Goal: Check status

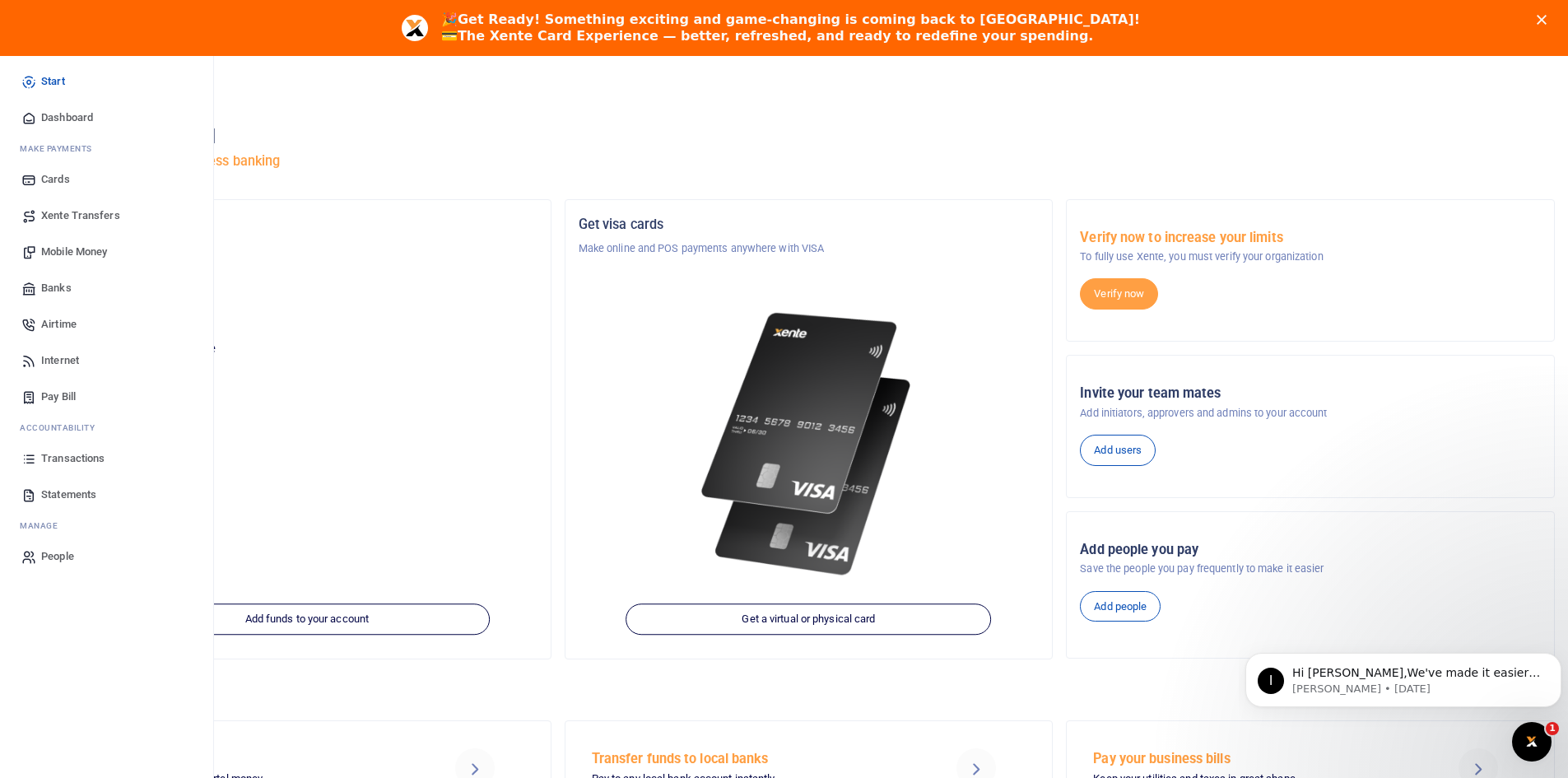
click at [77, 455] on span "Transactions" at bounding box center [72, 458] width 63 height 16
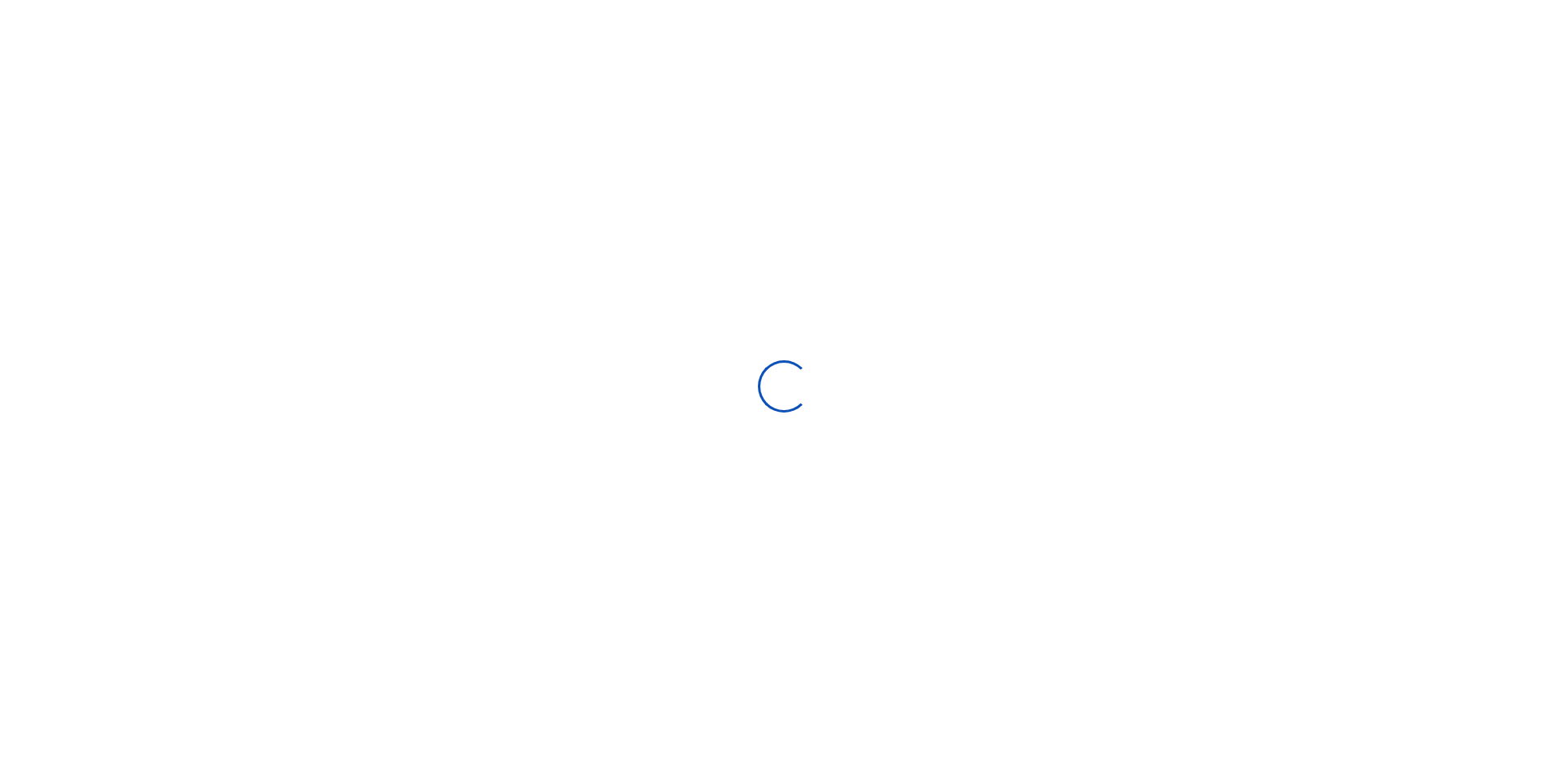
select select
type input "[DATE] - [DATE]"
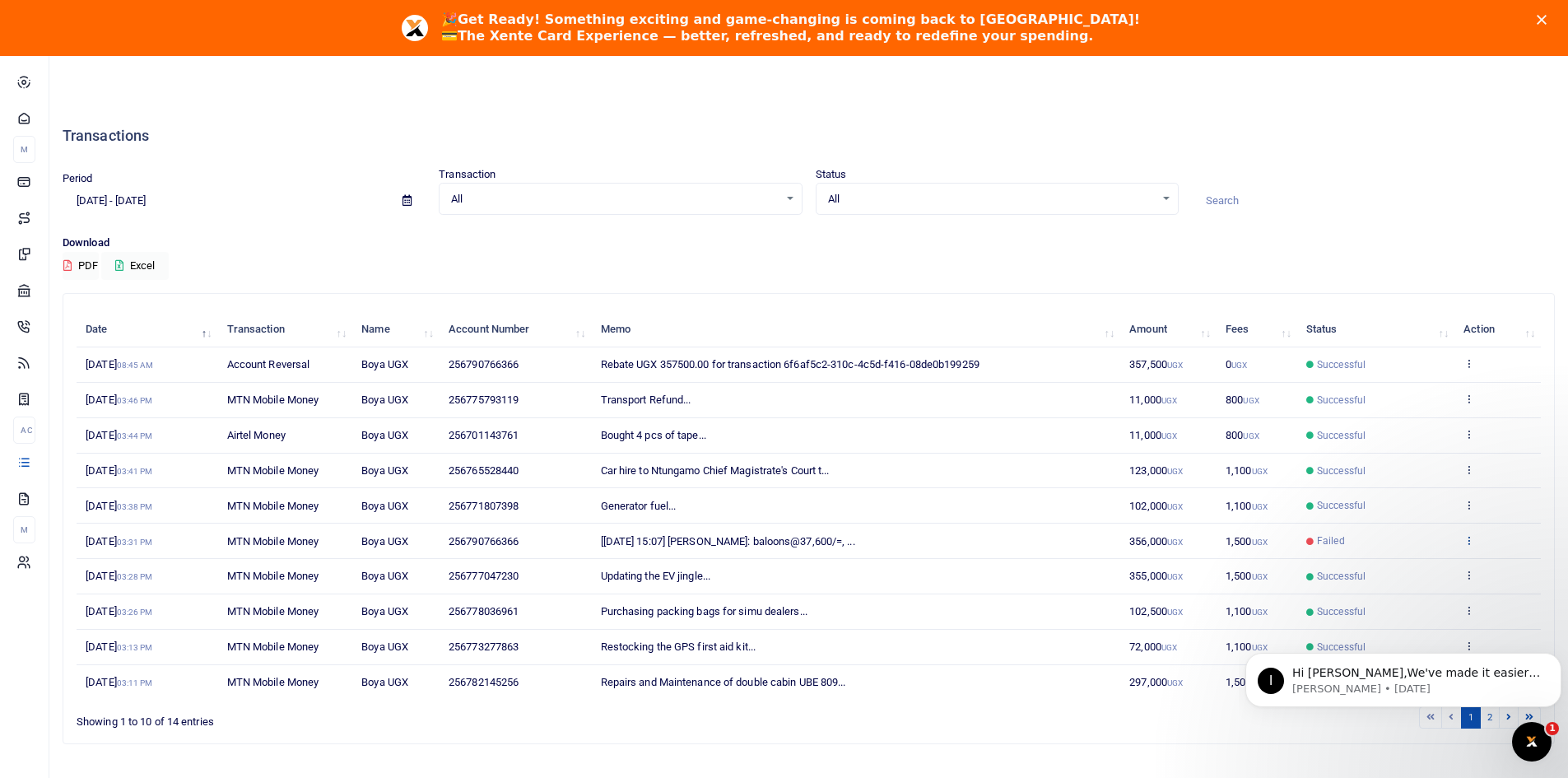
click at [1471, 540] on icon at bounding box center [1469, 540] width 11 height 12
click at [1394, 562] on link "View details" at bounding box center [1409, 567] width 130 height 23
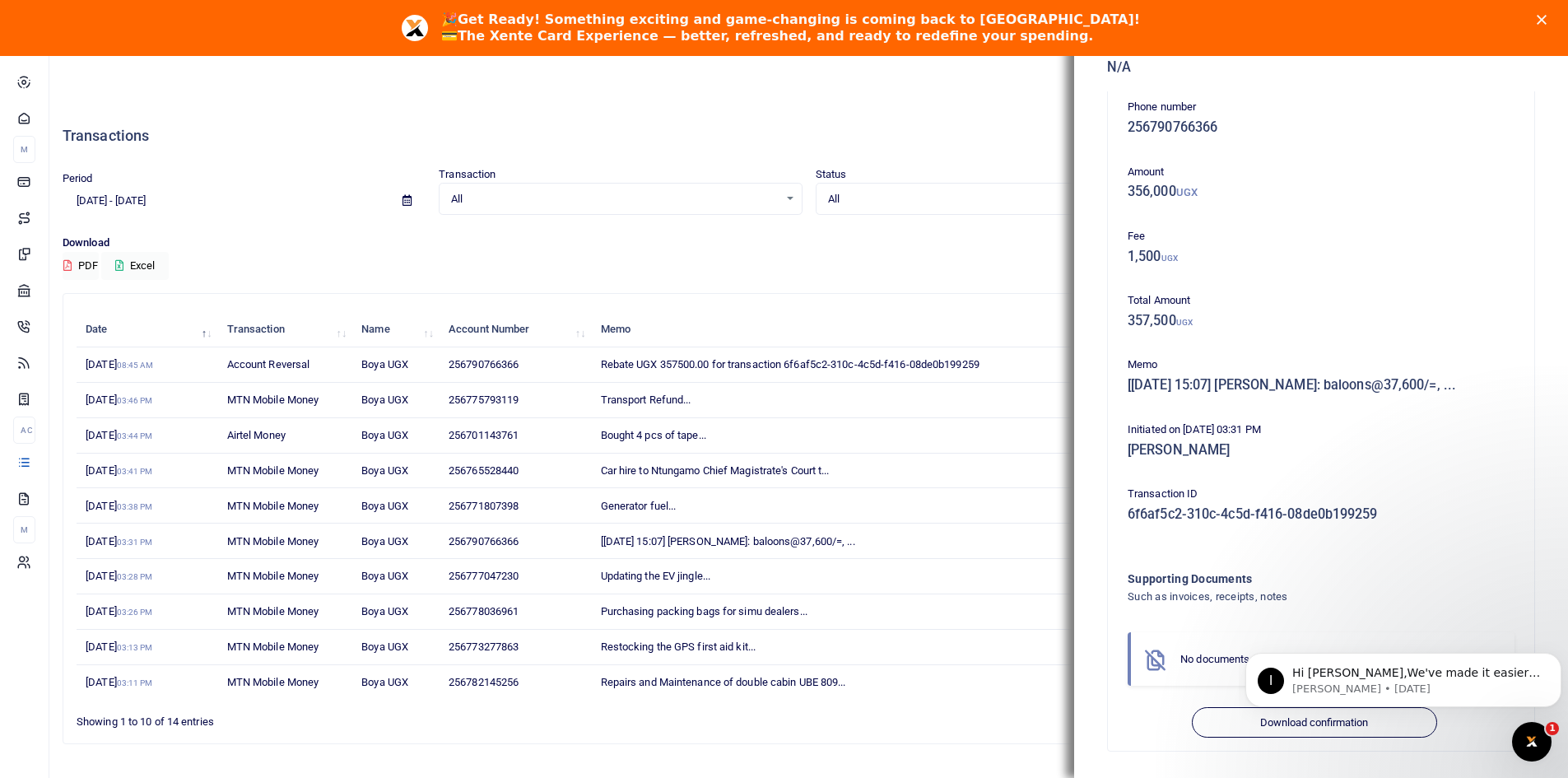
scroll to position [56, 0]
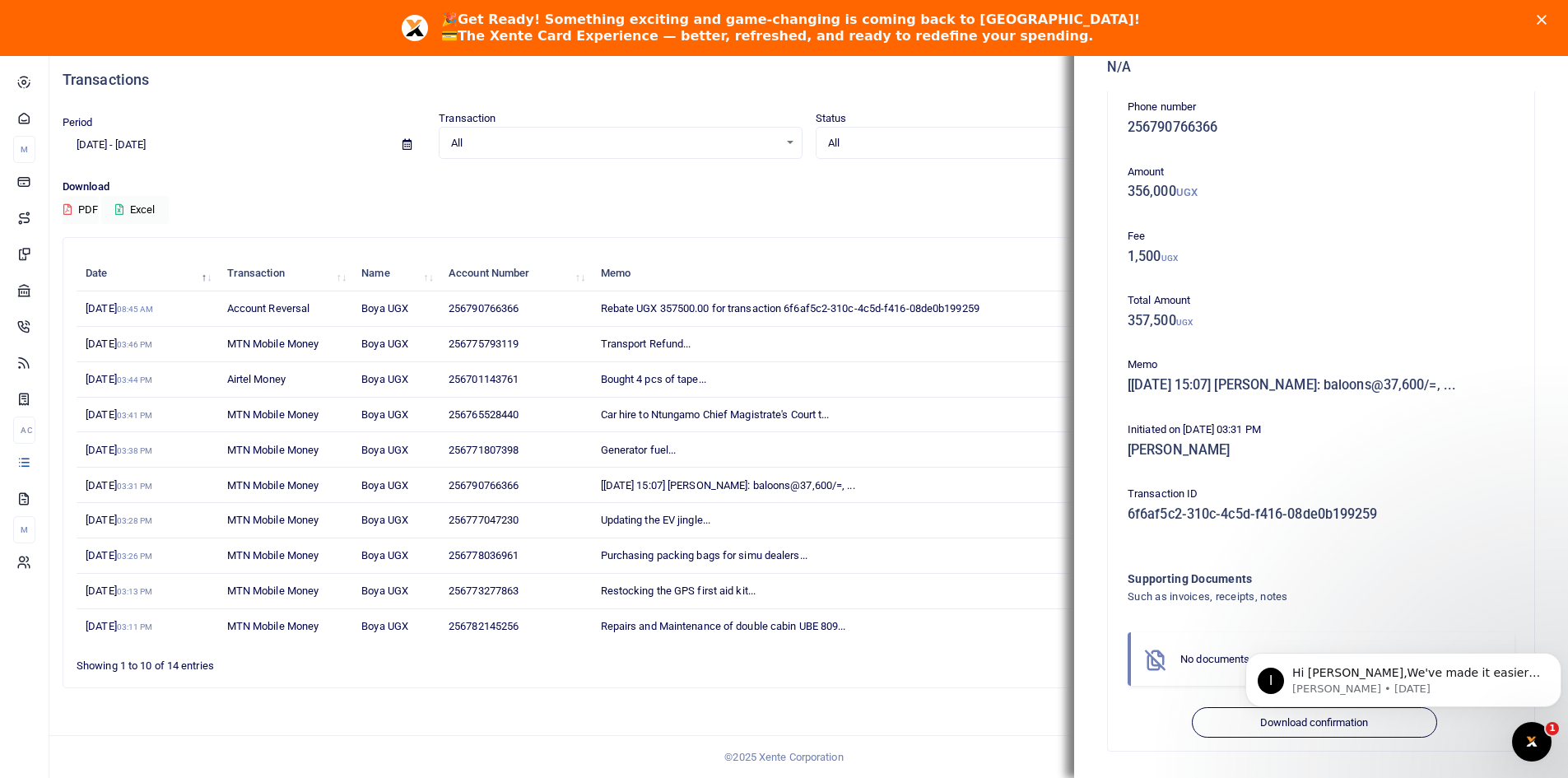
click at [1547, 16] on icon "Close" at bounding box center [1541, 20] width 10 height 10
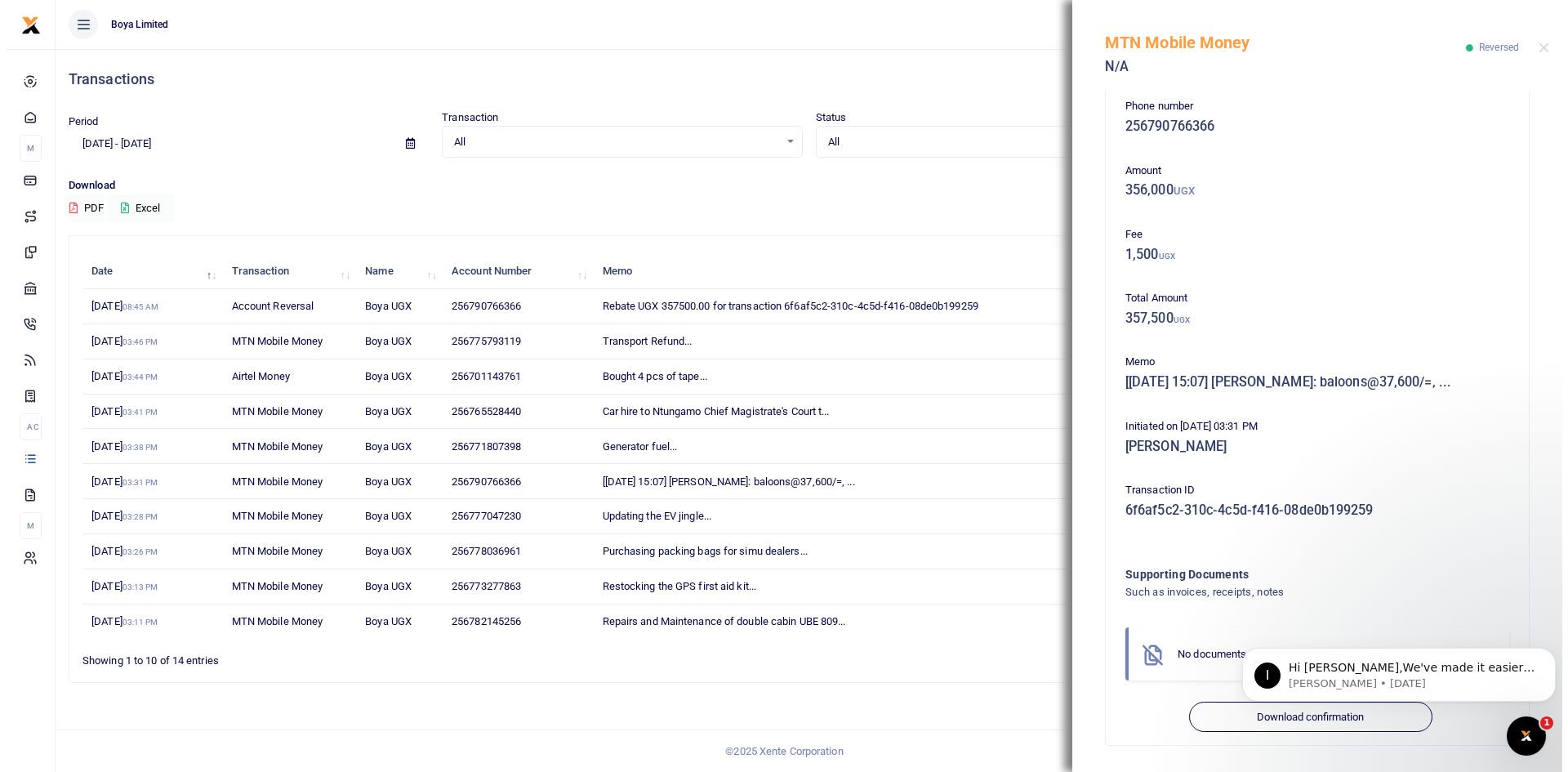
scroll to position [0, 0]
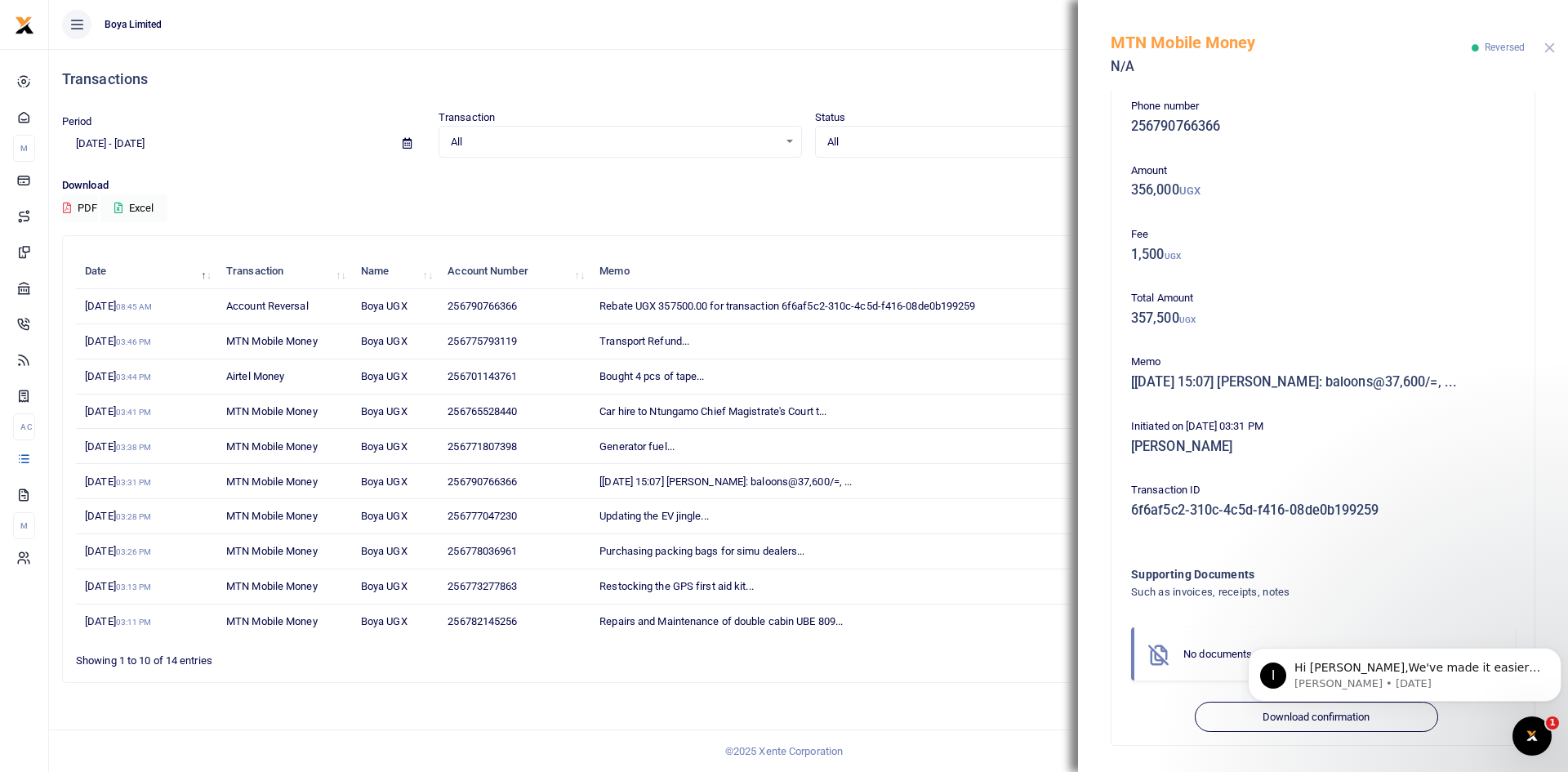
click at [1548, 48] on button "Close" at bounding box center [1549, 48] width 11 height 11
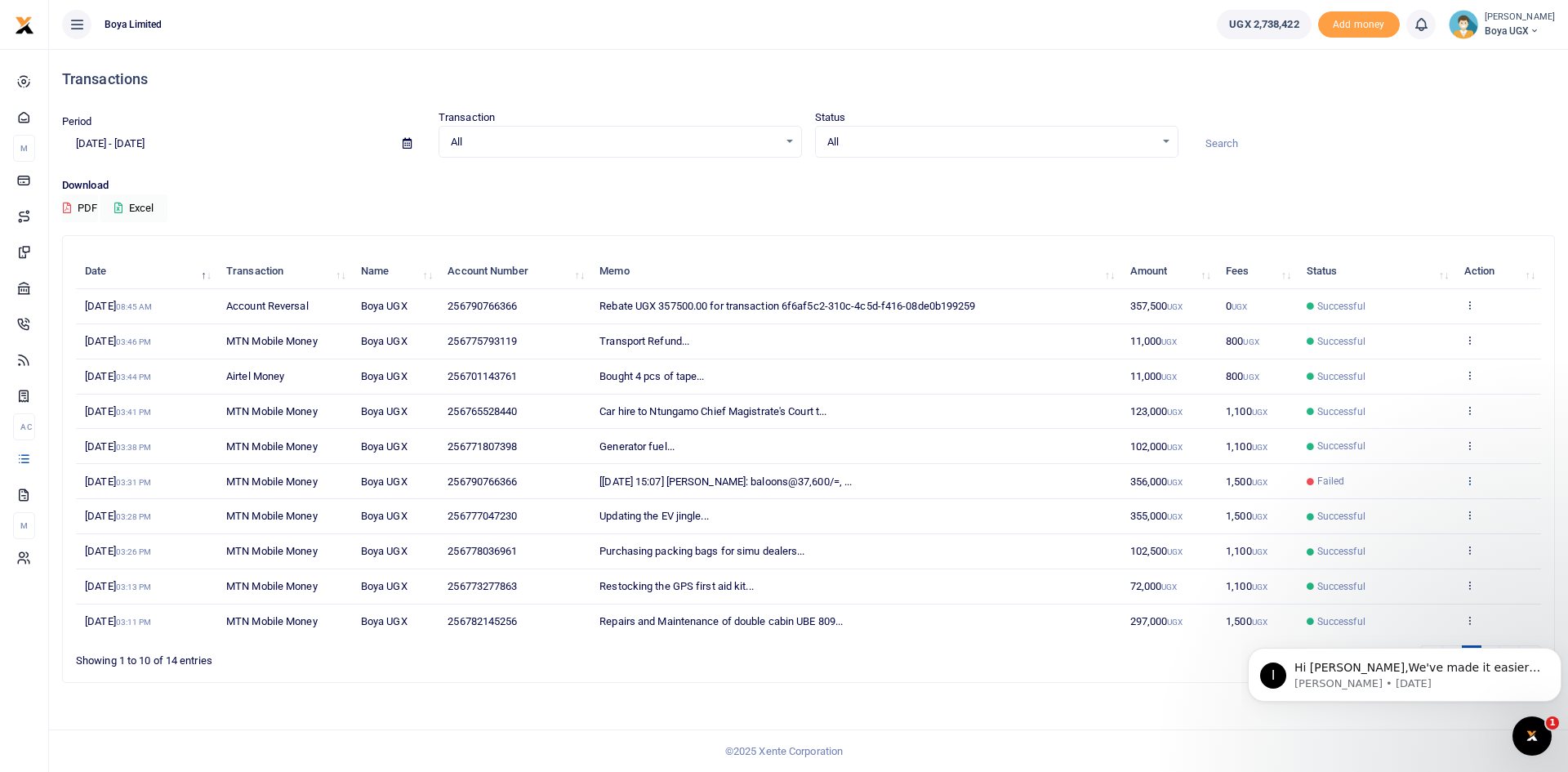
click at [1467, 477] on icon at bounding box center [1470, 480] width 11 height 12
click at [1389, 508] on link "View details" at bounding box center [1410, 507] width 129 height 23
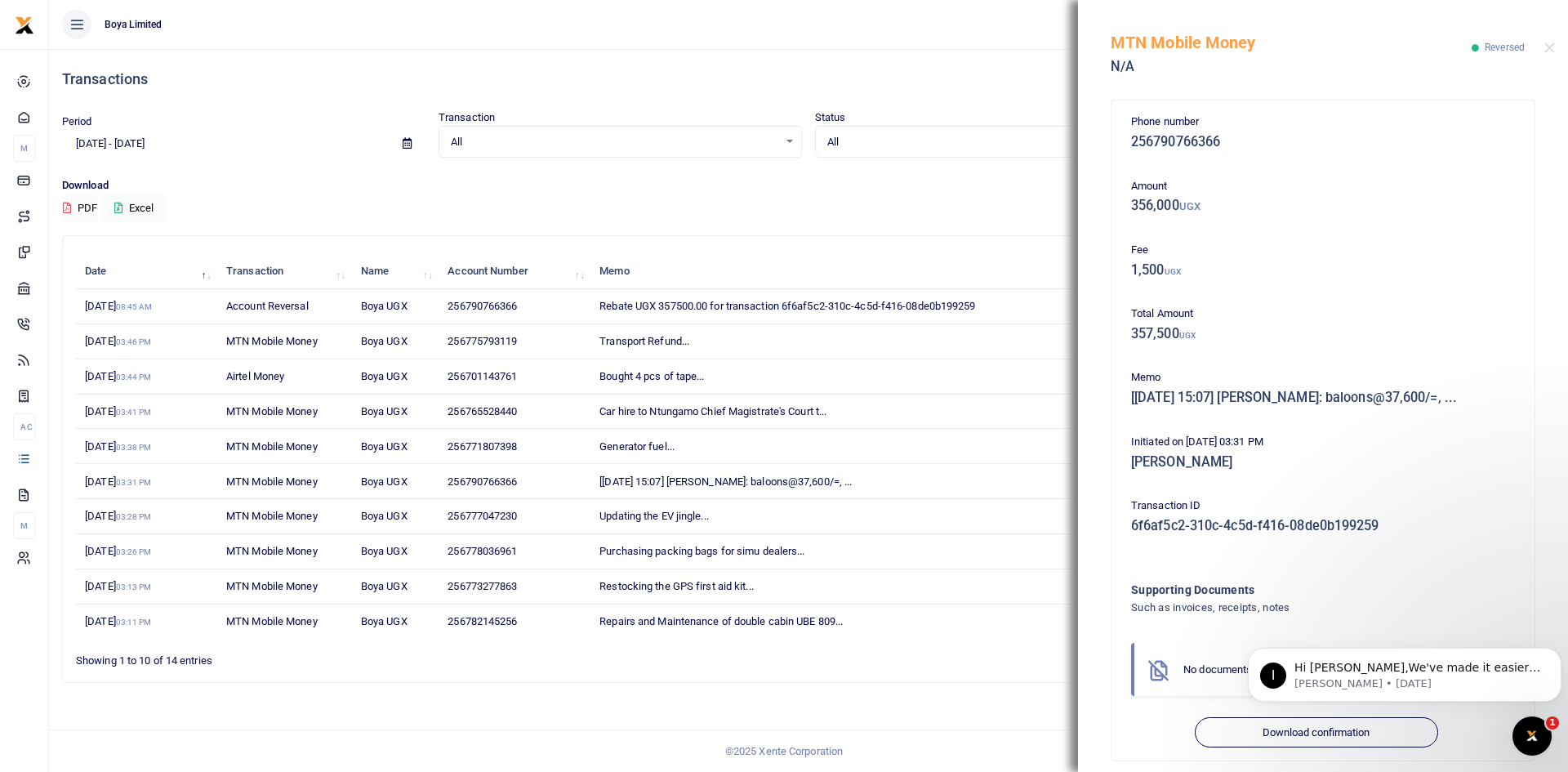
scroll to position [16, 0]
